Goal: Go to known website: Access a specific website the user already knows

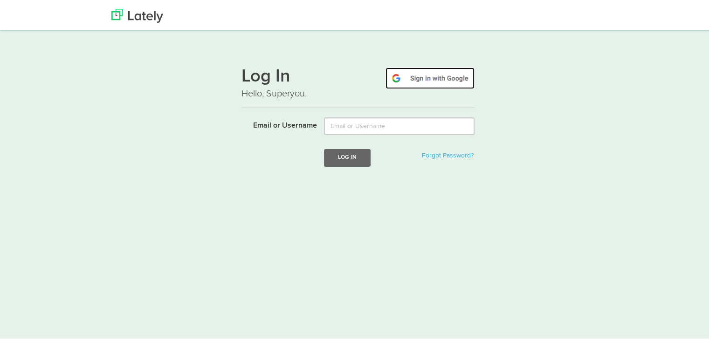
click at [421, 76] on img at bounding box center [429, 76] width 89 height 21
